Goal: Information Seeking & Learning: Learn about a topic

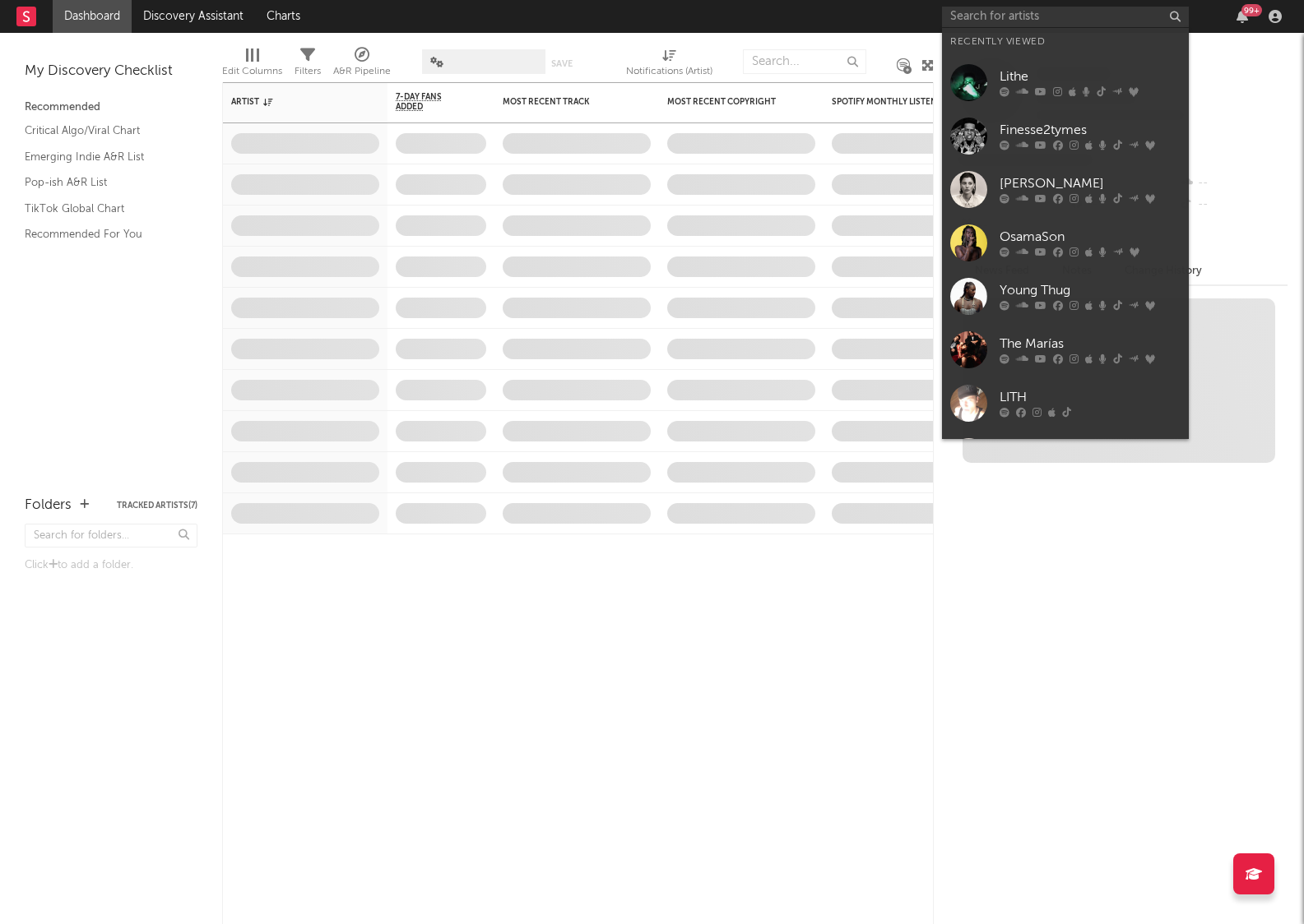
click at [1054, 15] on input "text" at bounding box center [1065, 17] width 247 height 21
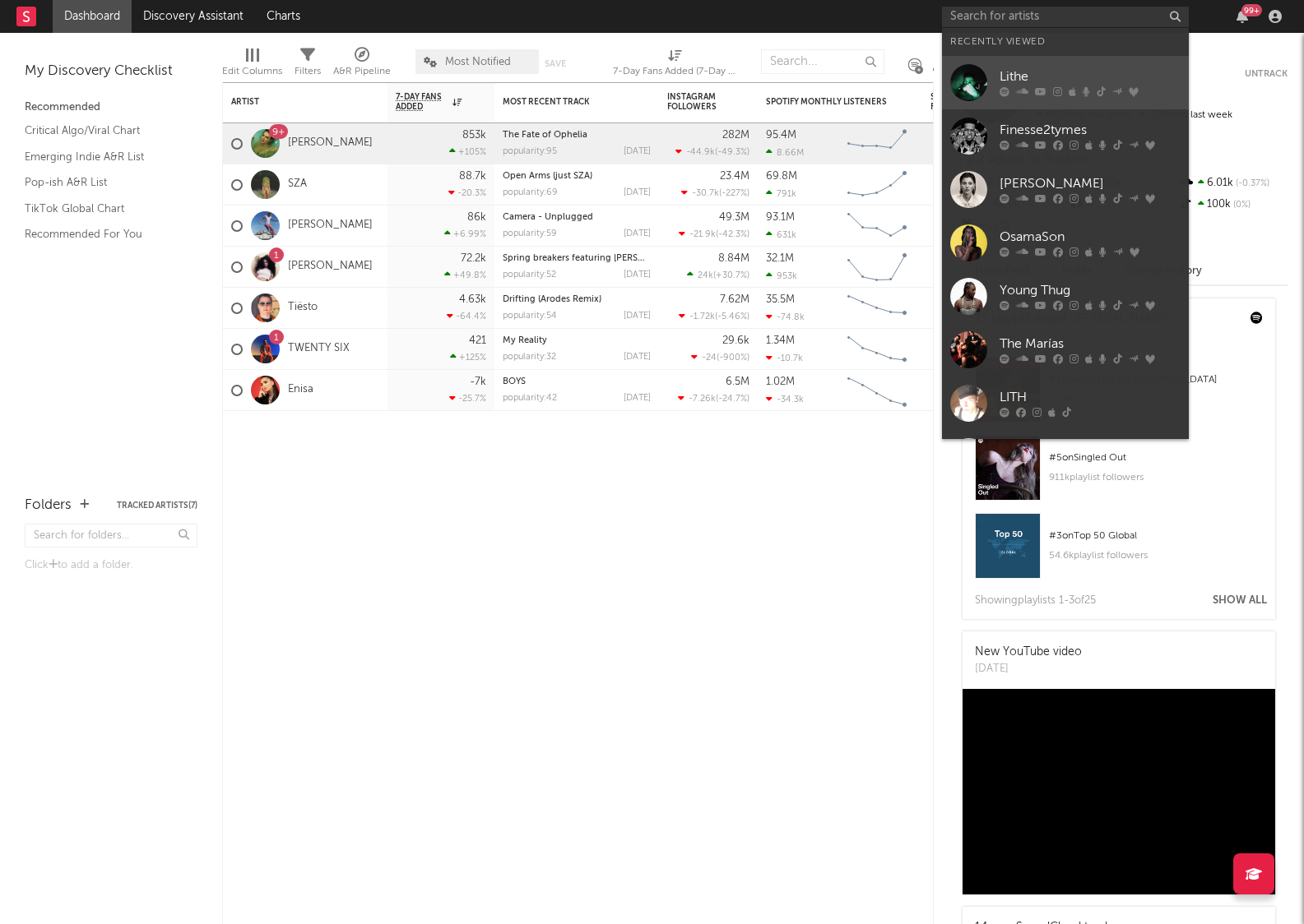
click at [1039, 67] on link "Lithe" at bounding box center [1065, 83] width 247 height 53
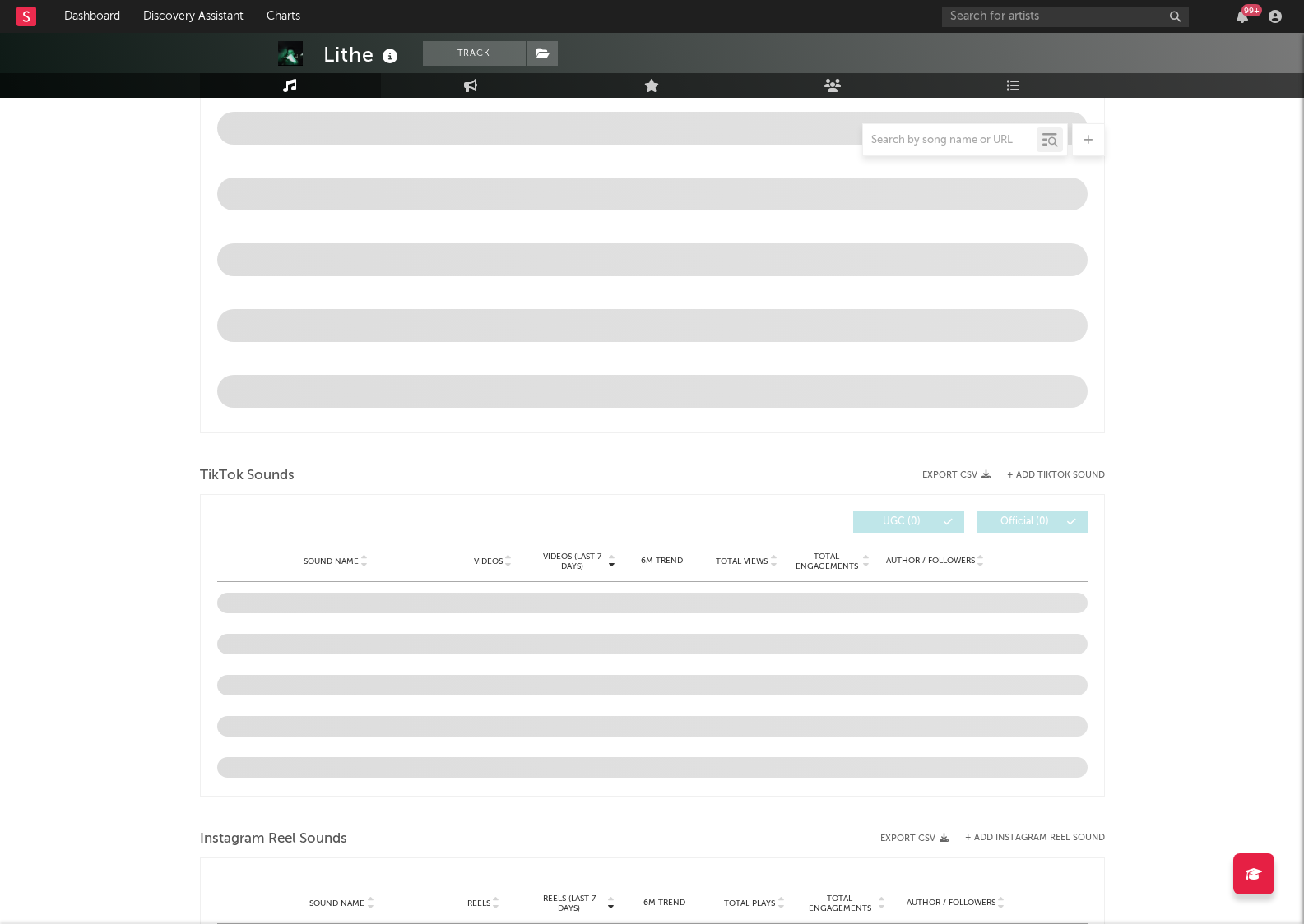
select select "6m"
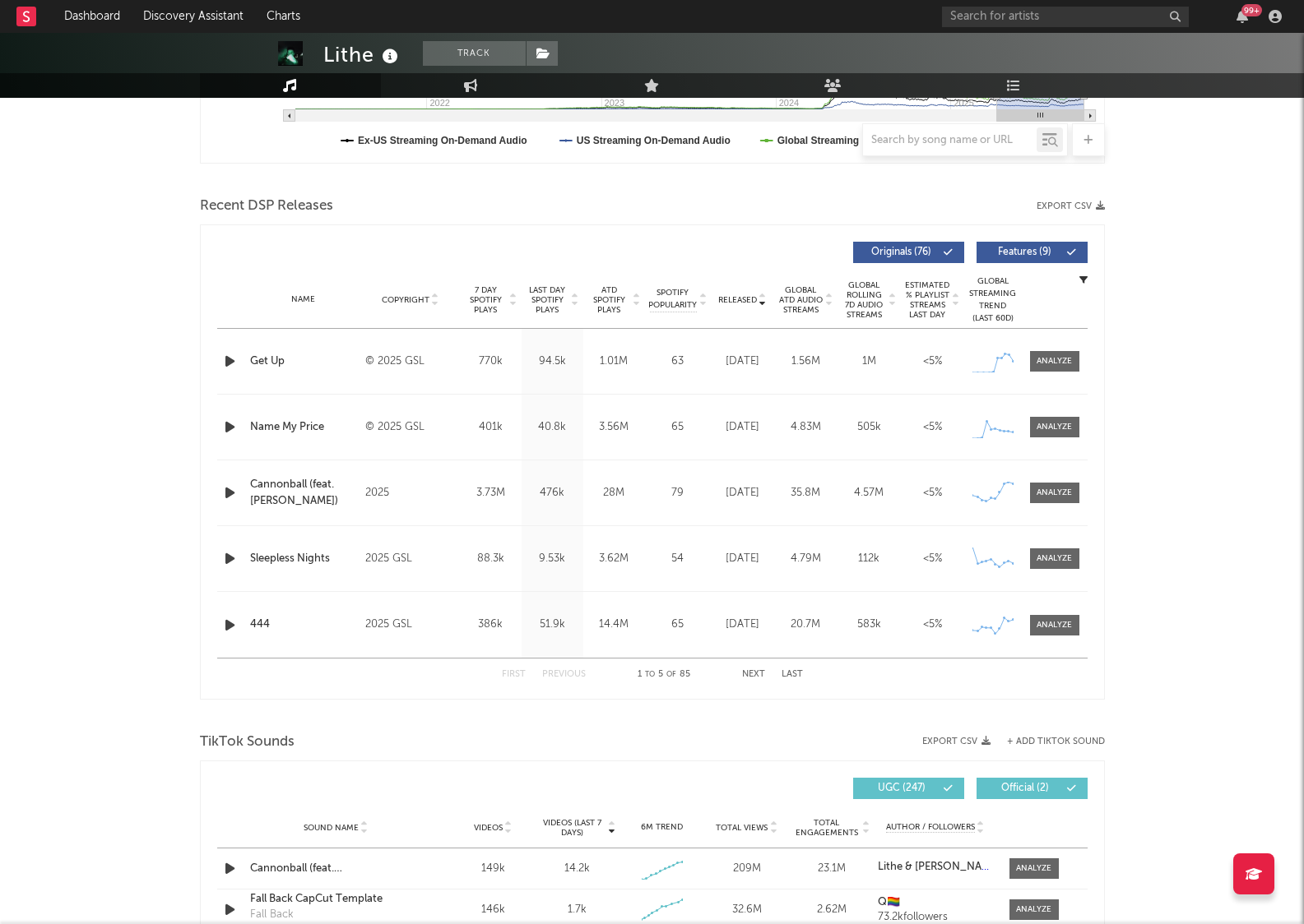
scroll to position [475, 0]
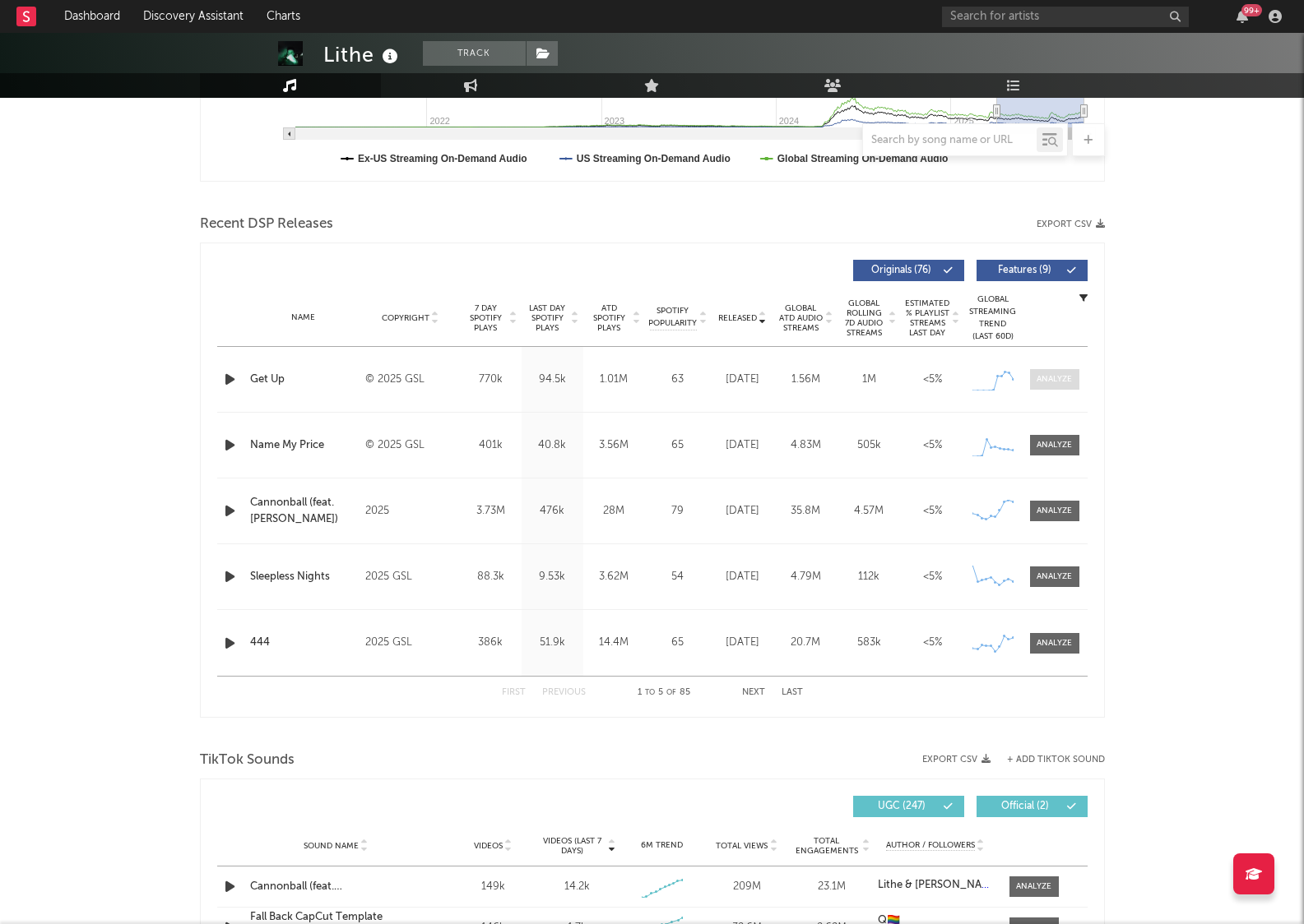
click at [1042, 378] on div at bounding box center [1054, 379] width 35 height 12
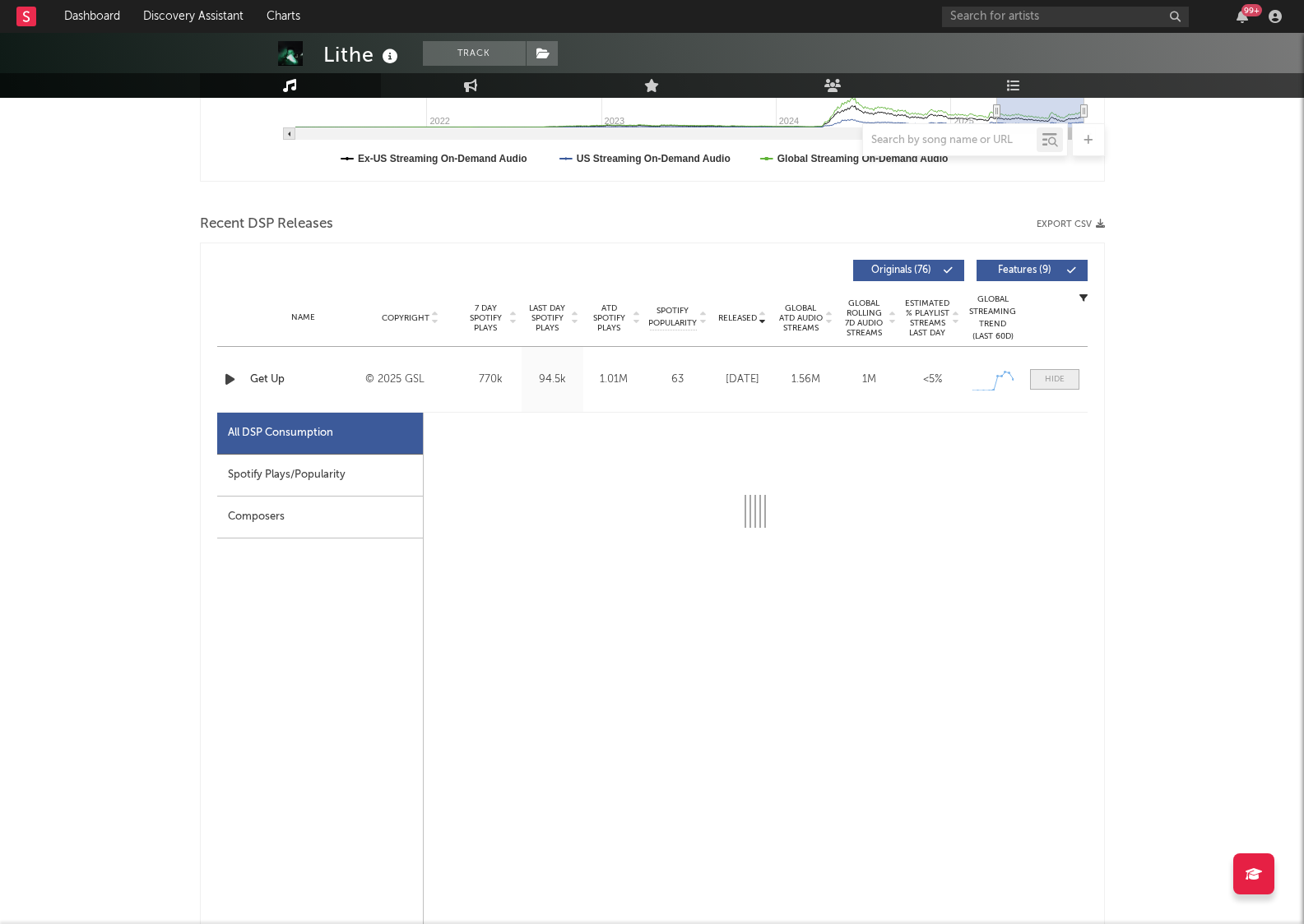
select select "1w"
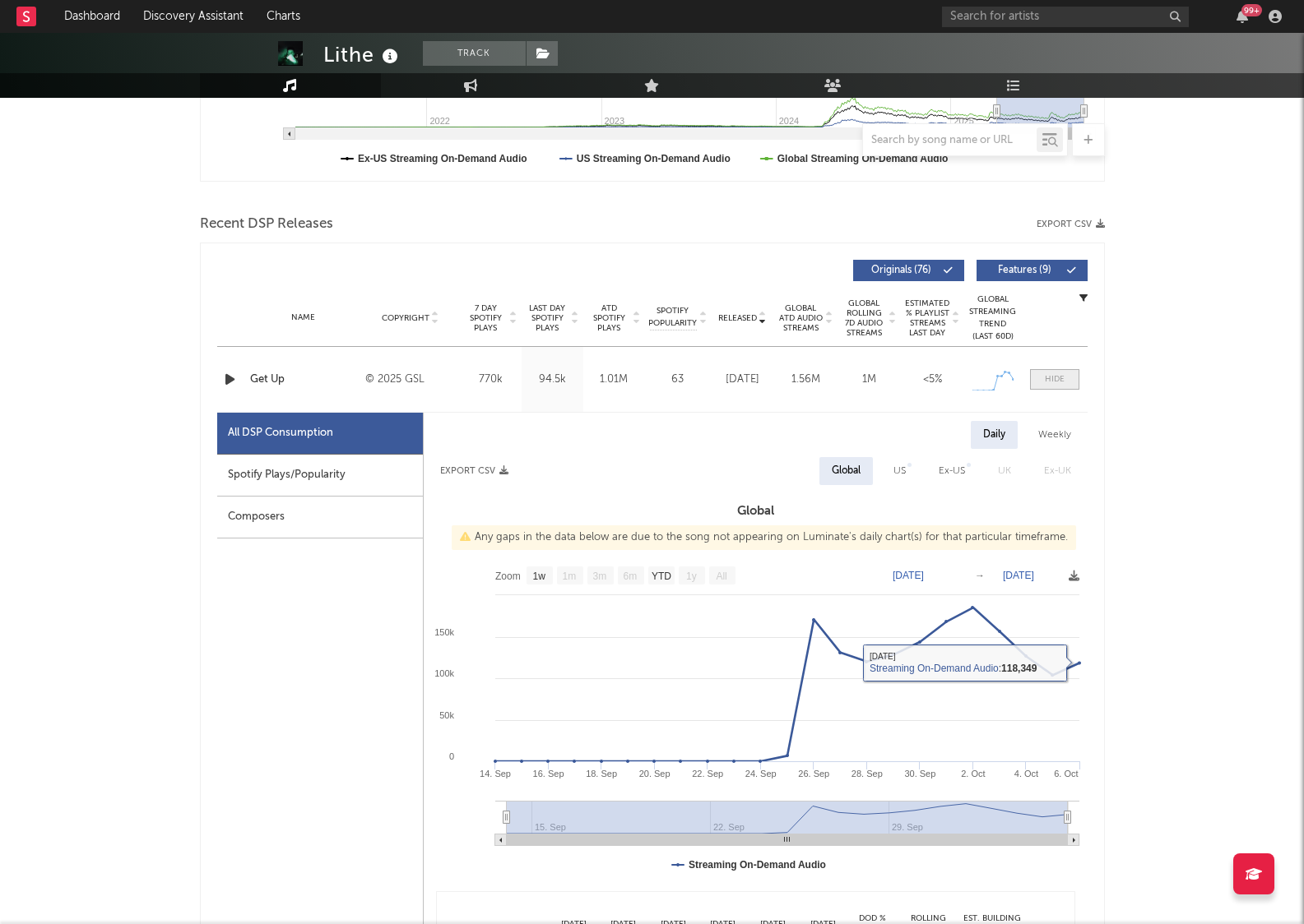
click at [1057, 375] on div at bounding box center [1055, 379] width 20 height 12
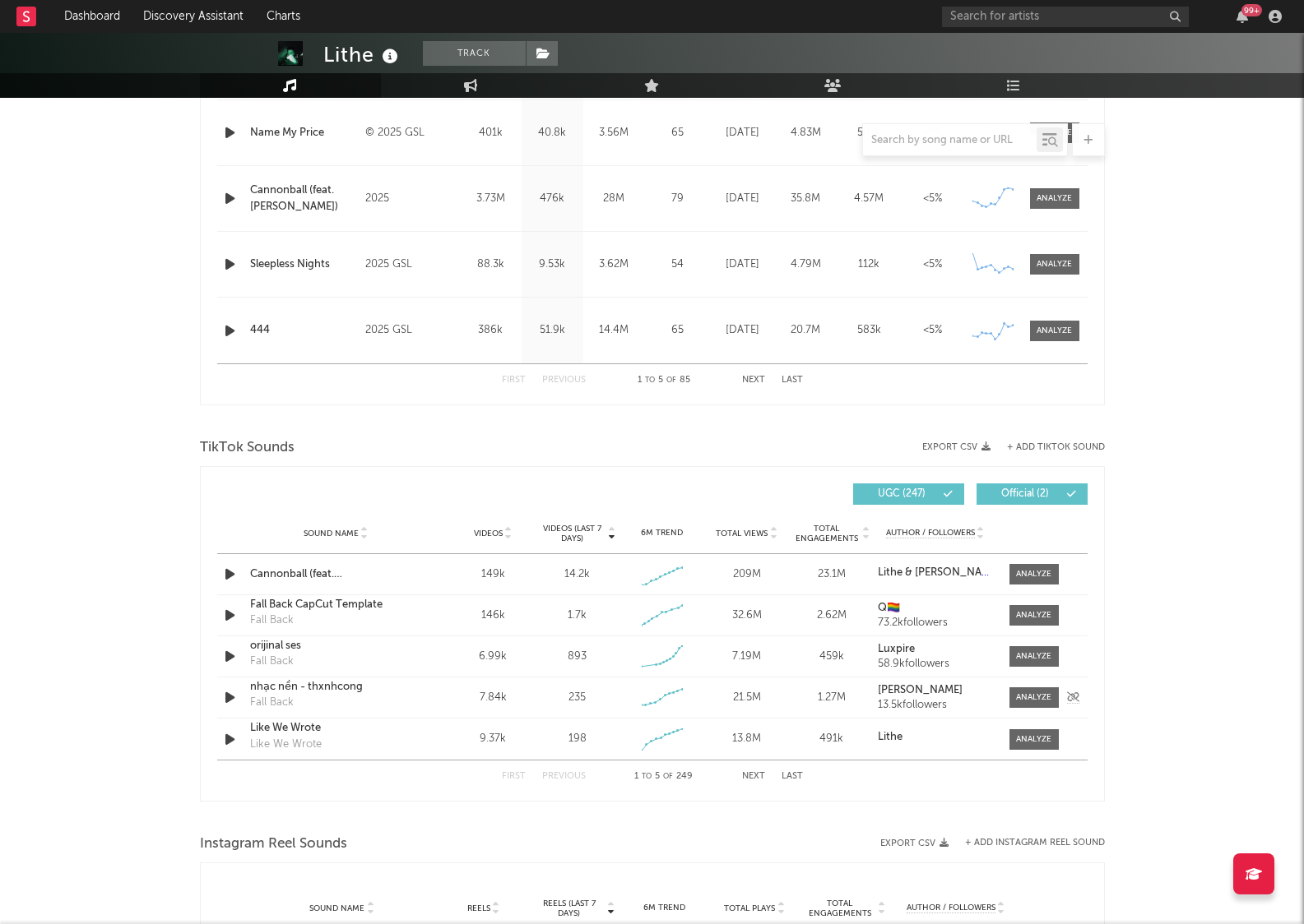
scroll to position [813, 0]
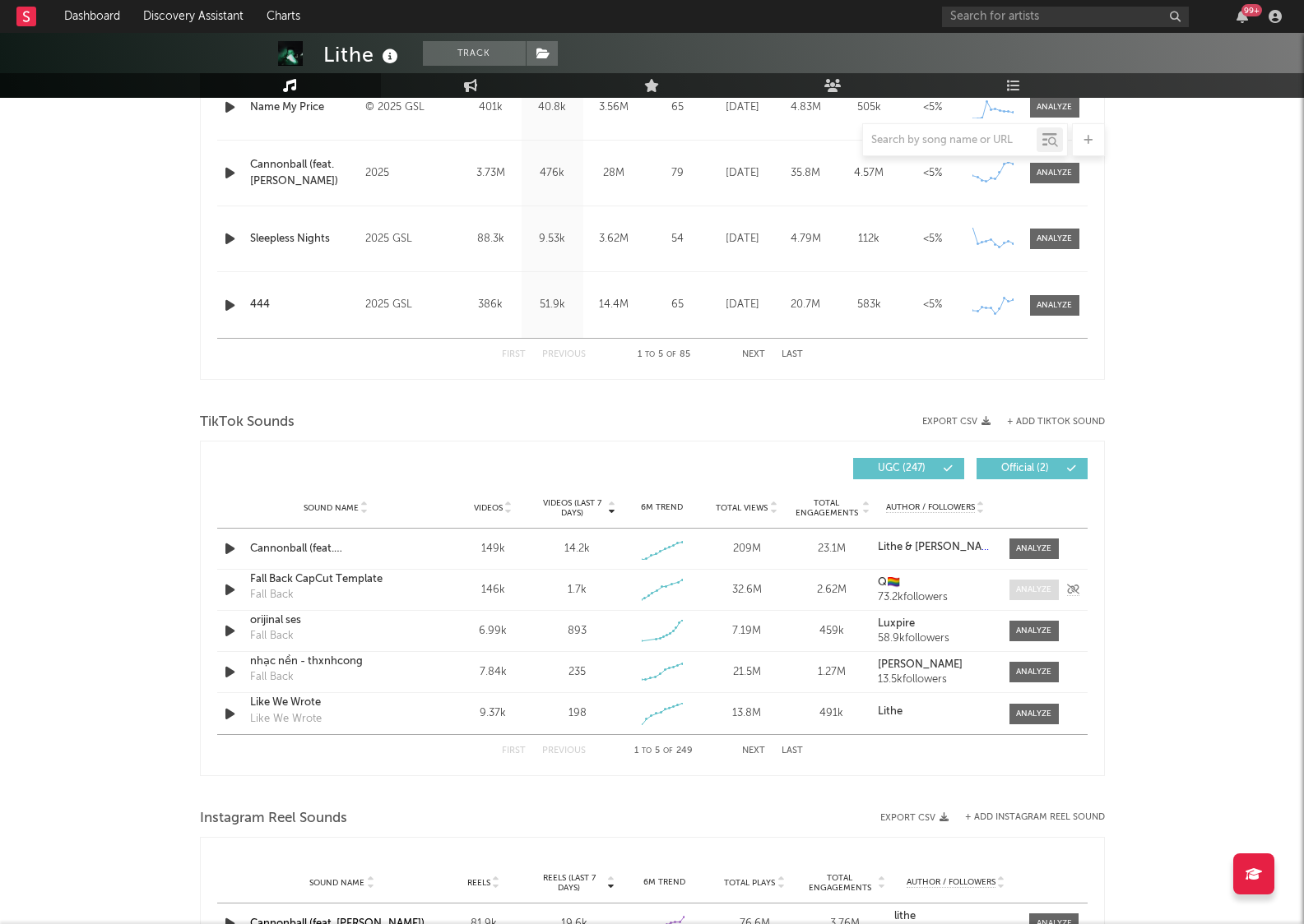
click at [1018, 593] on div at bounding box center [1033, 590] width 35 height 12
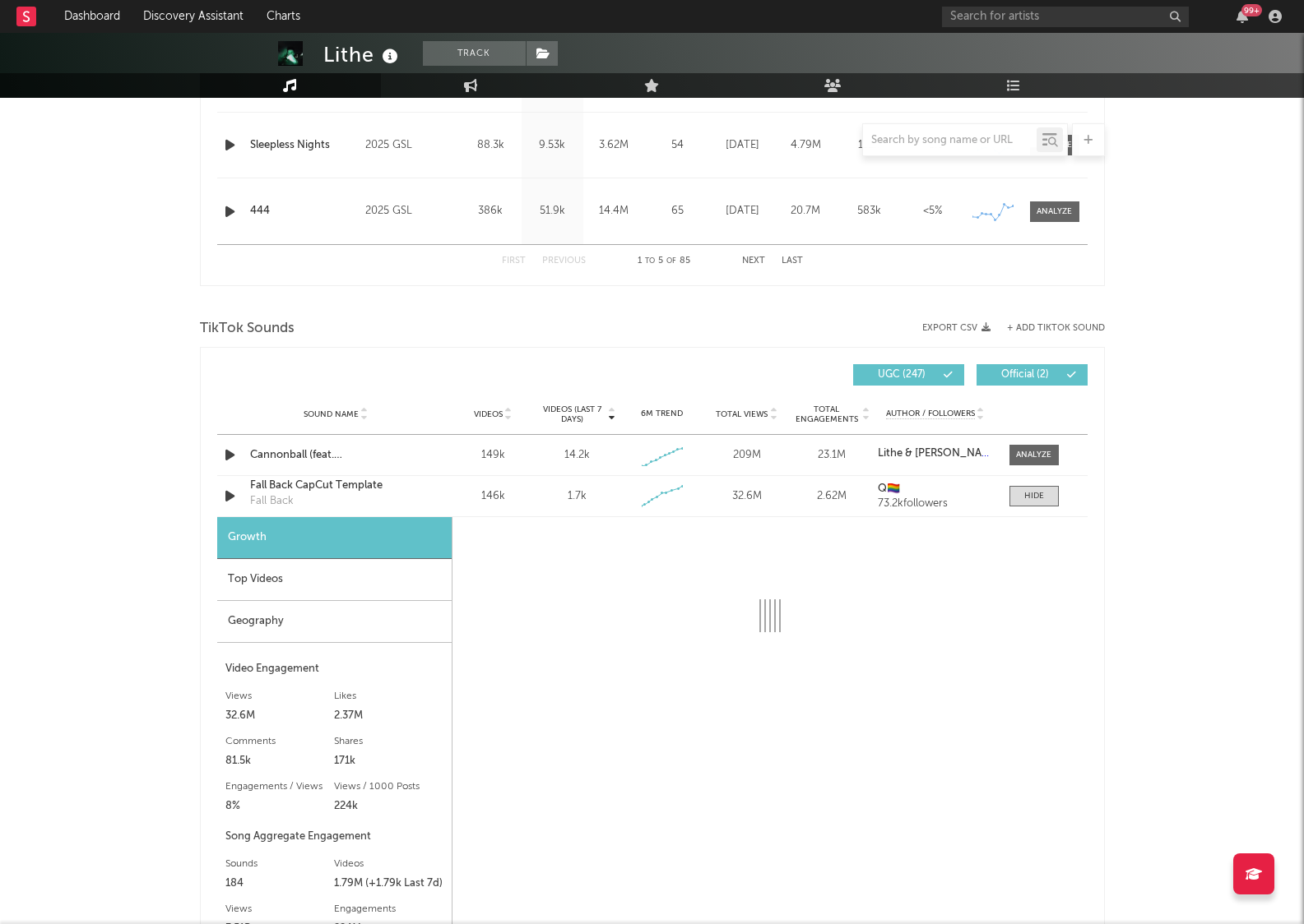
scroll to position [908, 0]
select select "6m"
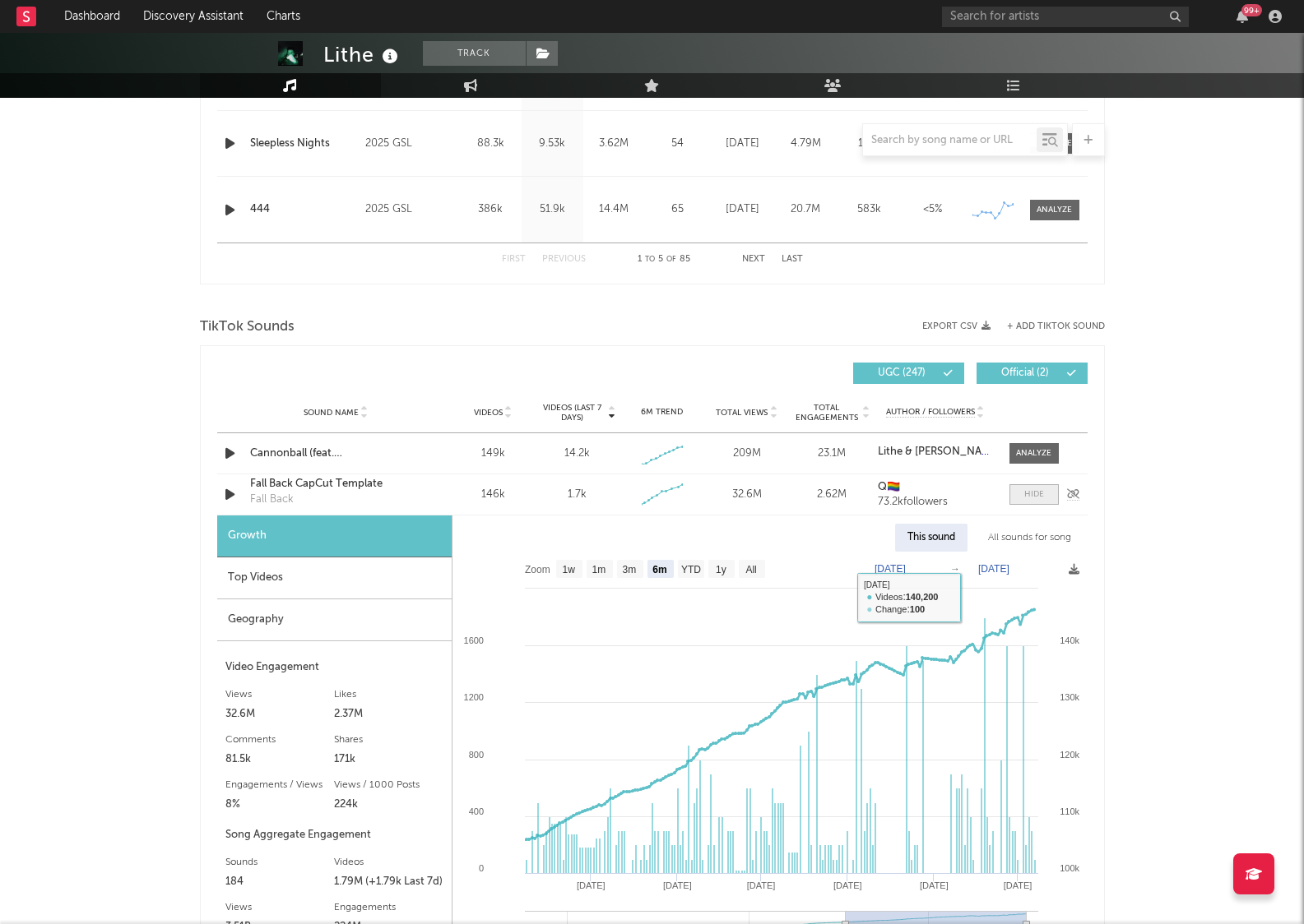
click at [1028, 493] on div at bounding box center [1034, 494] width 20 height 12
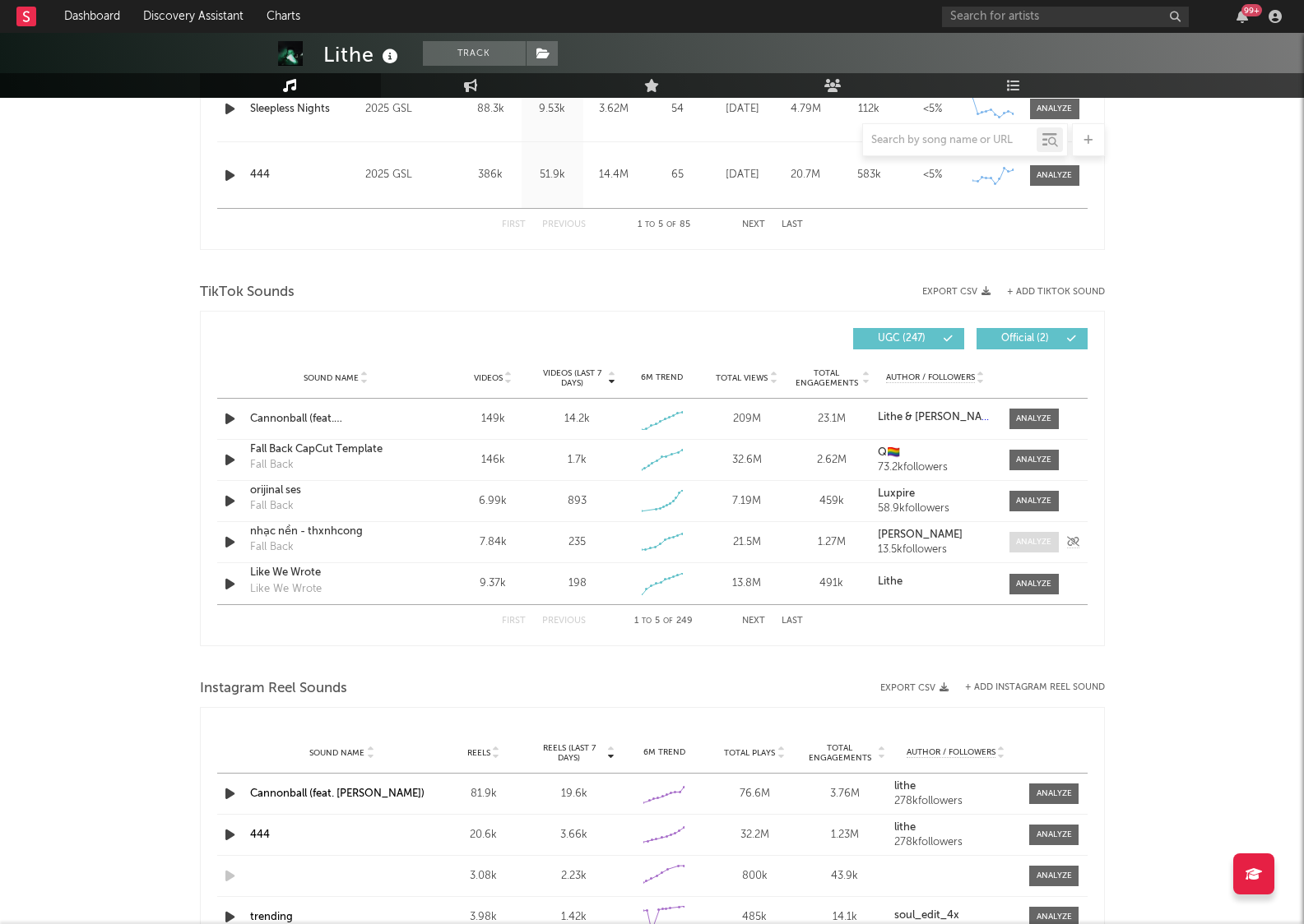
scroll to position [969, 0]
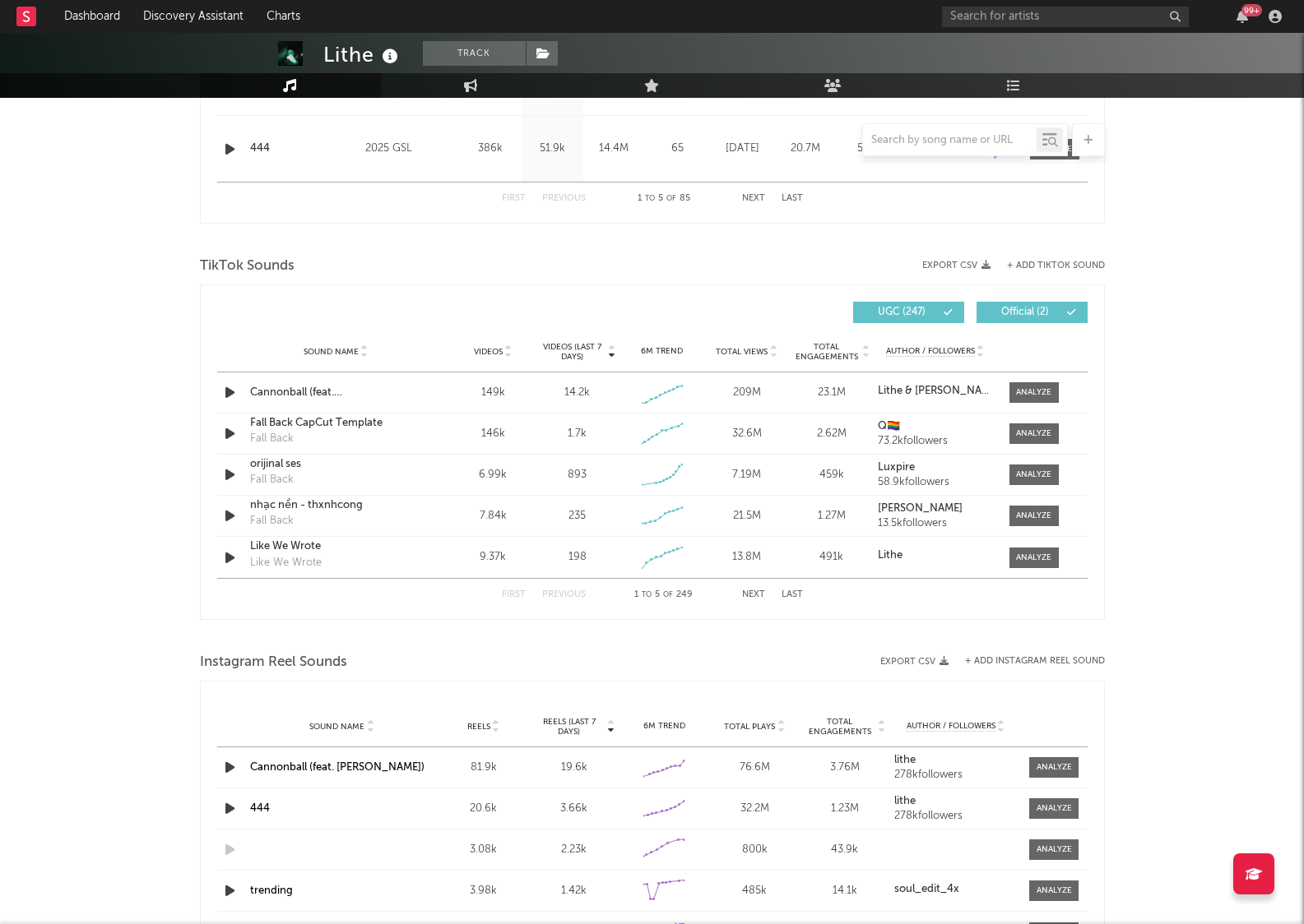
click at [752, 594] on button "Next" at bounding box center [754, 596] width 23 height 10
